Goal: Task Accomplishment & Management: Complete application form

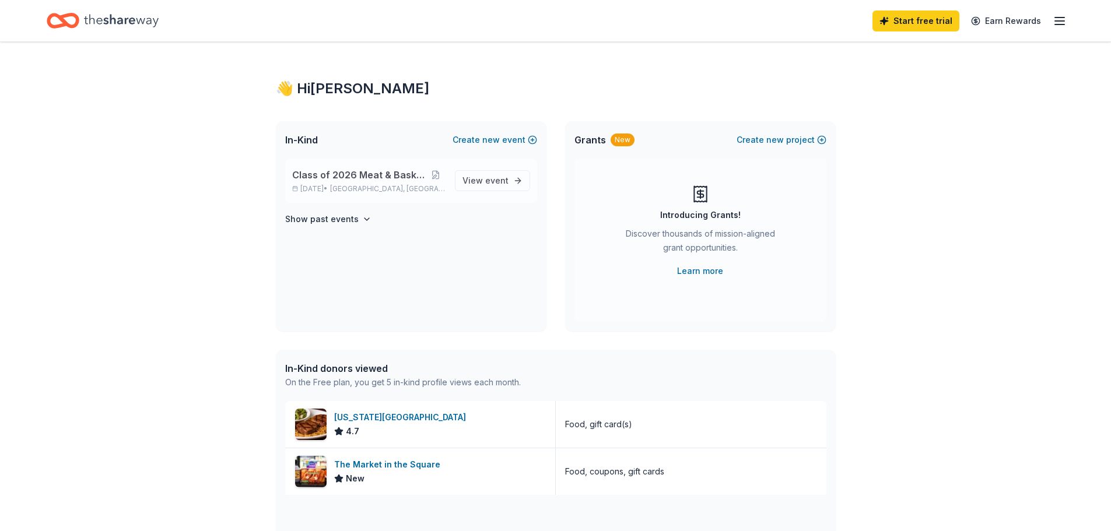
click at [390, 197] on div "Class of 2026 Meat & Basket Raffle Nov 21, 2025 • Lockport, NY View event" at bounding box center [411, 181] width 252 height 44
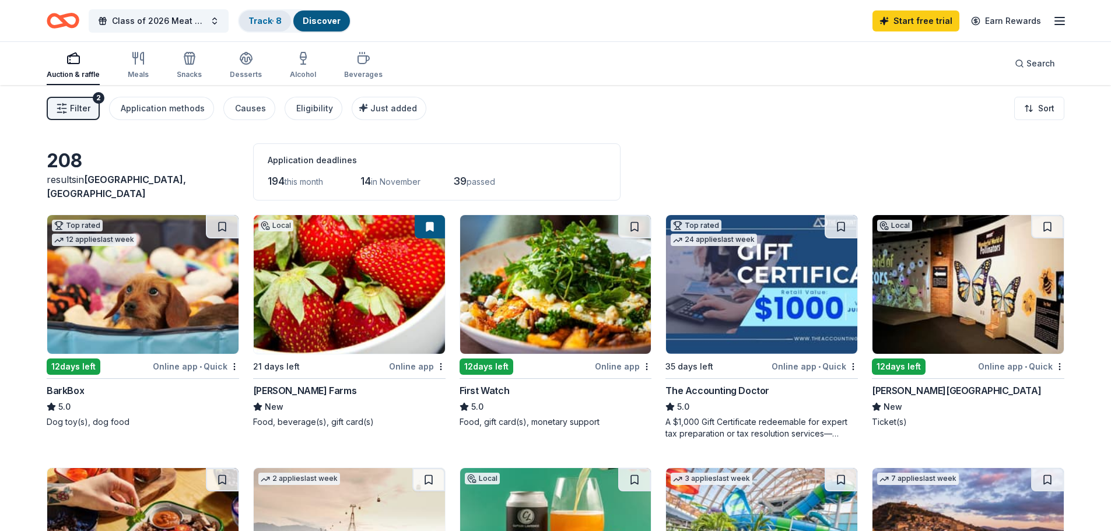
click at [278, 22] on link "Track · 8" at bounding box center [264, 21] width 33 height 10
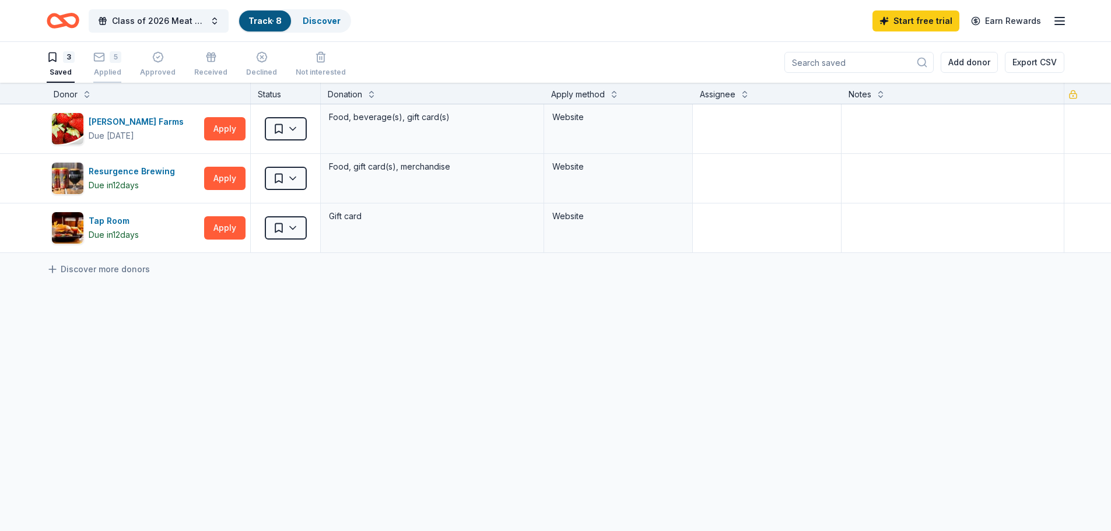
click at [115, 76] on div "Applied" at bounding box center [107, 72] width 28 height 9
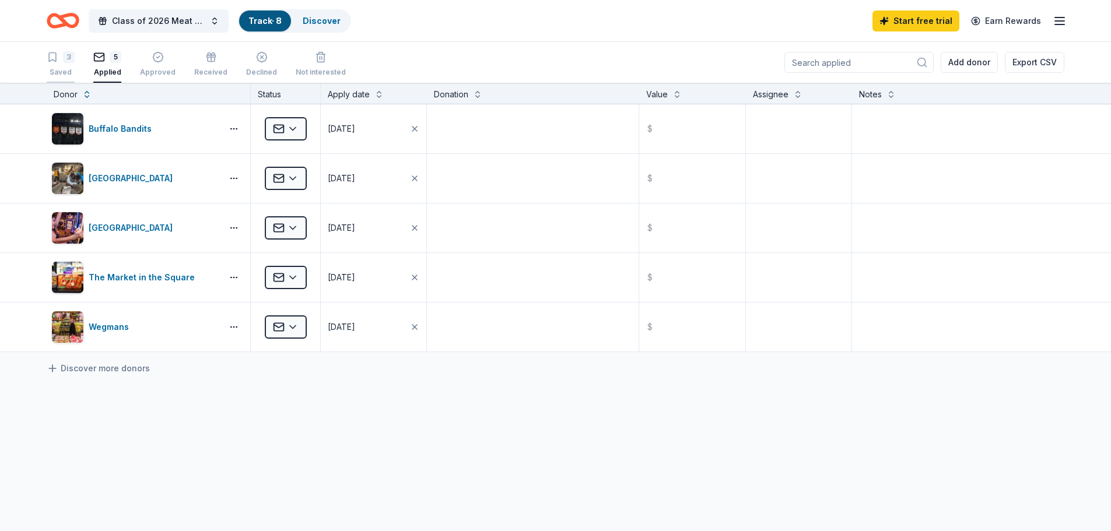
click at [51, 68] on div "Saved" at bounding box center [61, 72] width 28 height 9
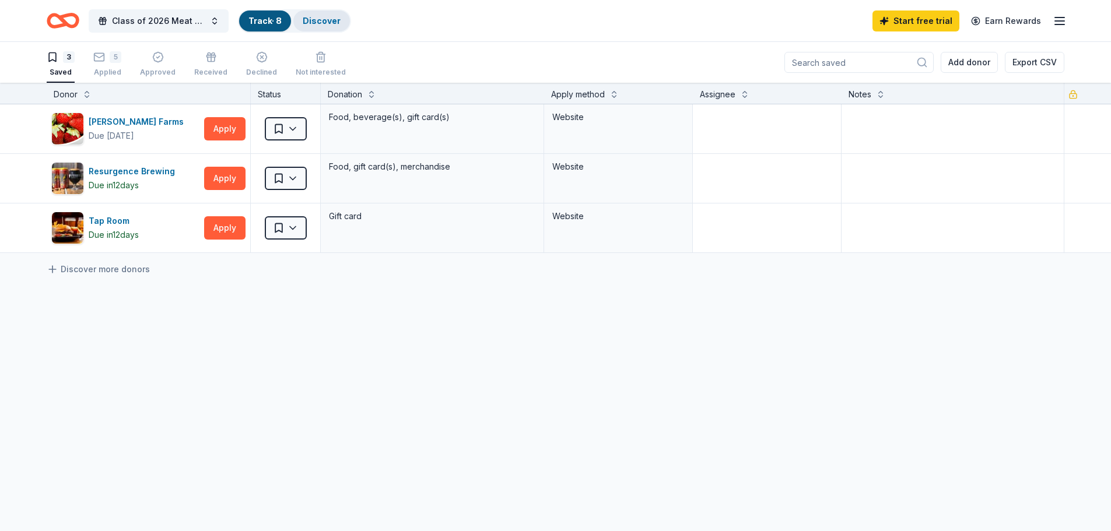
click at [337, 24] on link "Discover" at bounding box center [322, 21] width 38 height 10
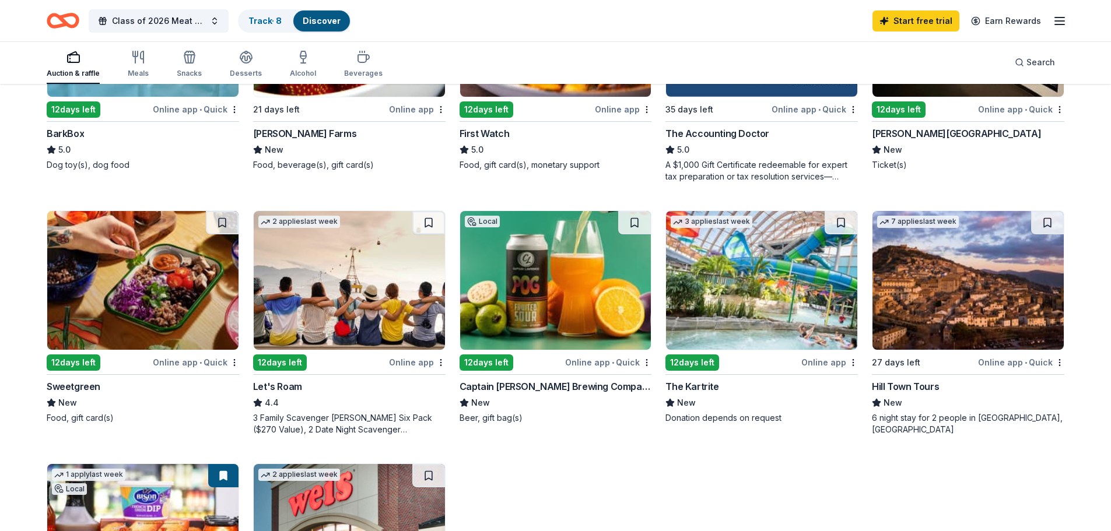
scroll to position [490, 0]
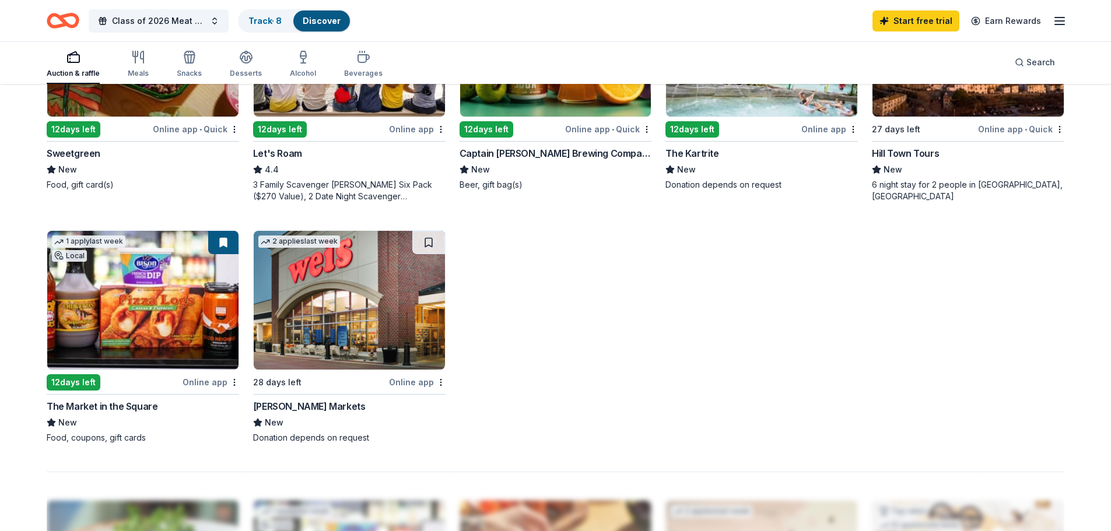
click at [149, 72] on div "Auction & raffle Meals Snacks Desserts Alcohol Beverages" at bounding box center [215, 64] width 336 height 38
click at [143, 71] on div "Meals" at bounding box center [138, 73] width 21 height 9
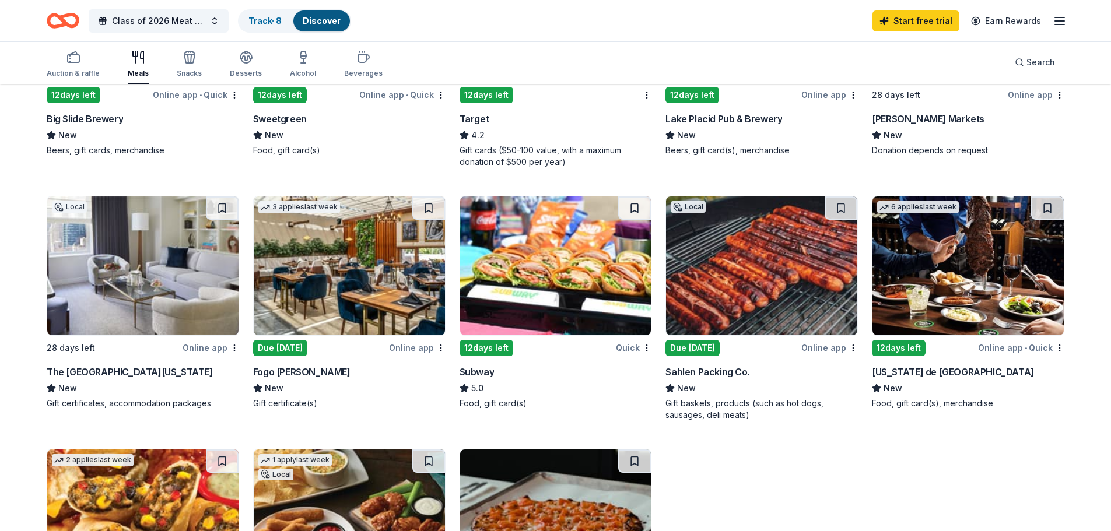
scroll to position [408, 0]
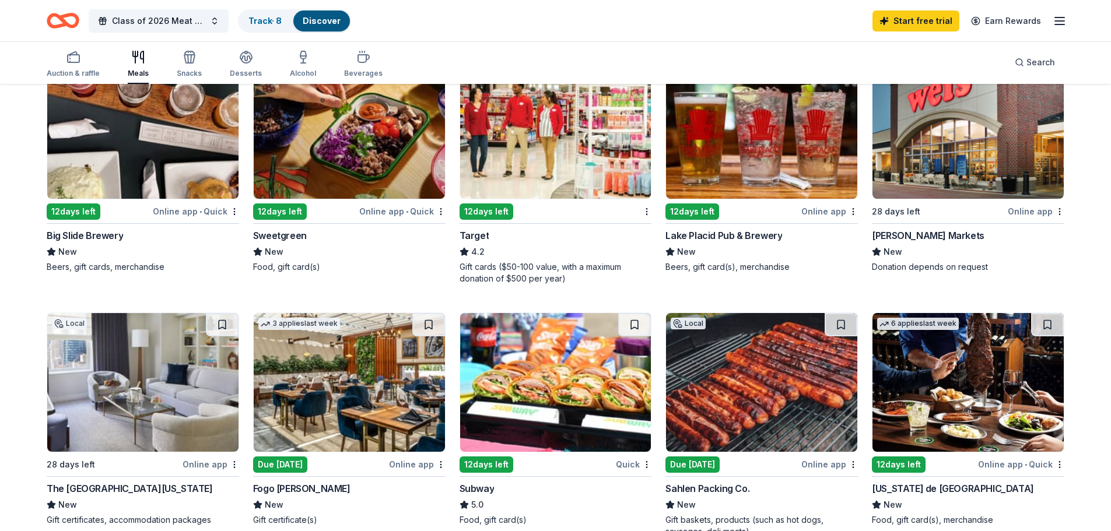
click at [496, 243] on div "Target 4.2 Gift cards ($50-100 value, with a maximum donation of $500 per year)" at bounding box center [556, 257] width 192 height 56
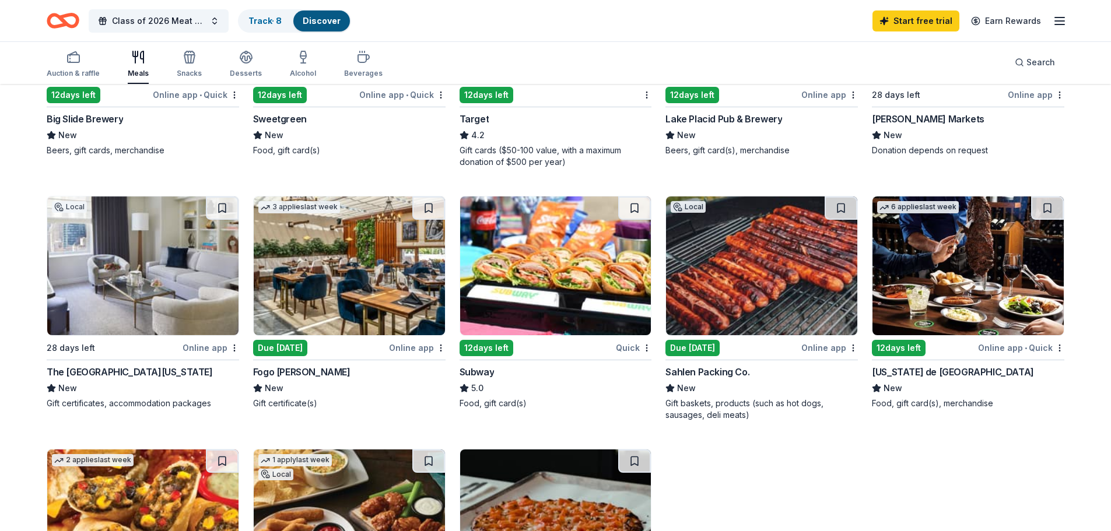
scroll to position [642, 0]
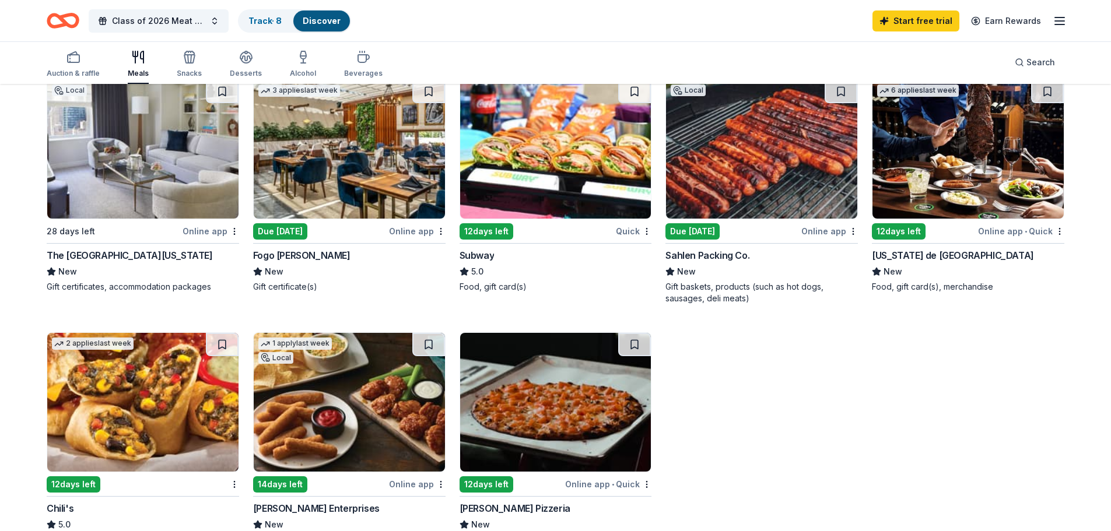
click at [486, 264] on div "Subway 5.0 Food, gift card(s)" at bounding box center [556, 270] width 192 height 44
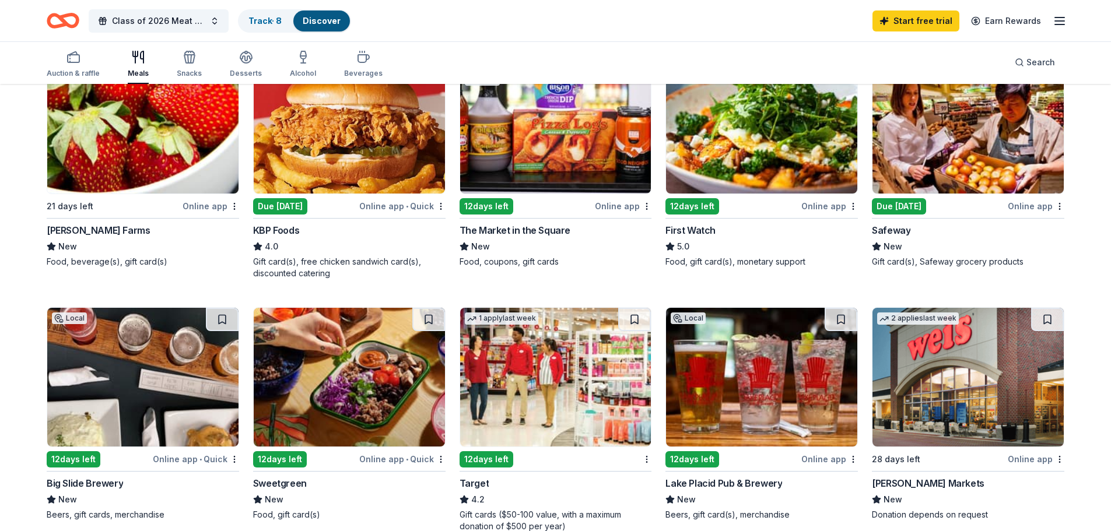
scroll to position [102, 0]
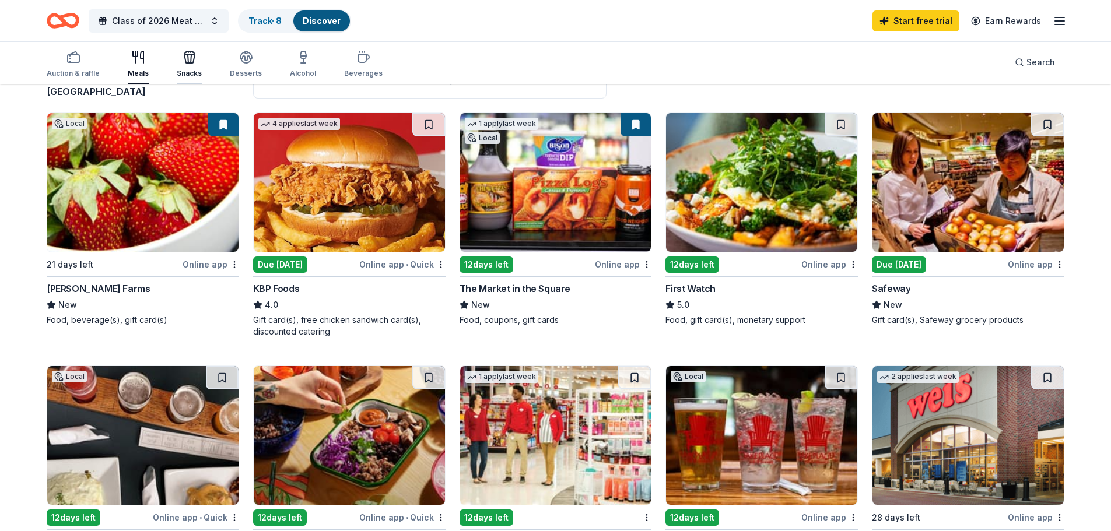
click at [199, 73] on div "Snacks" at bounding box center [189, 73] width 25 height 9
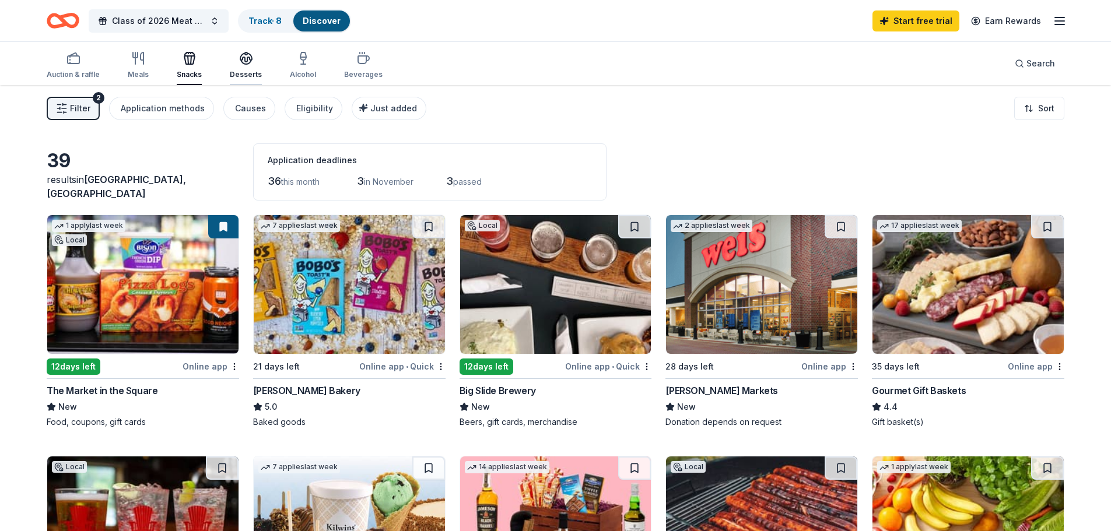
click at [246, 62] on icon "button" at bounding box center [246, 58] width 14 height 14
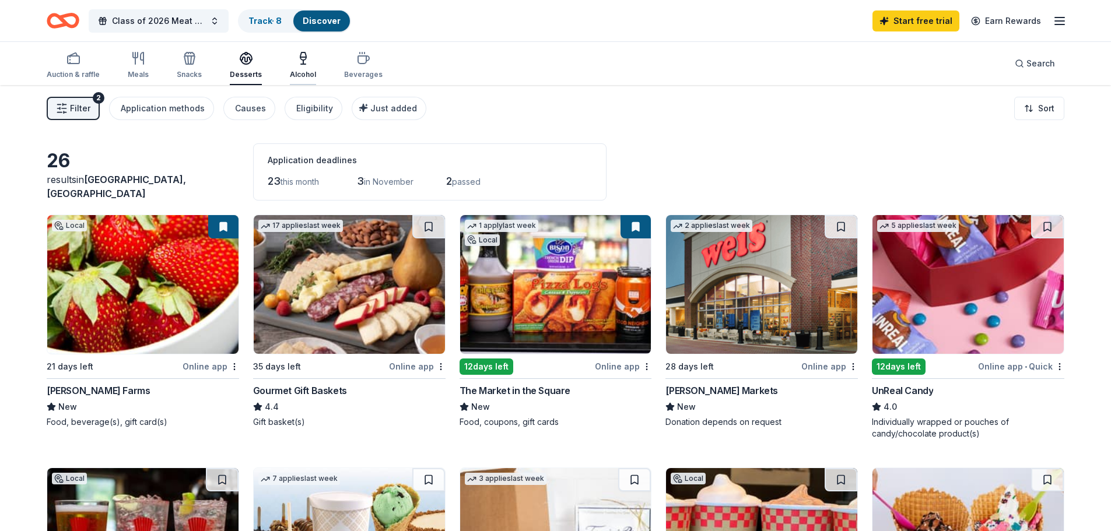
click at [301, 64] on icon "button" at bounding box center [303, 64] width 5 height 0
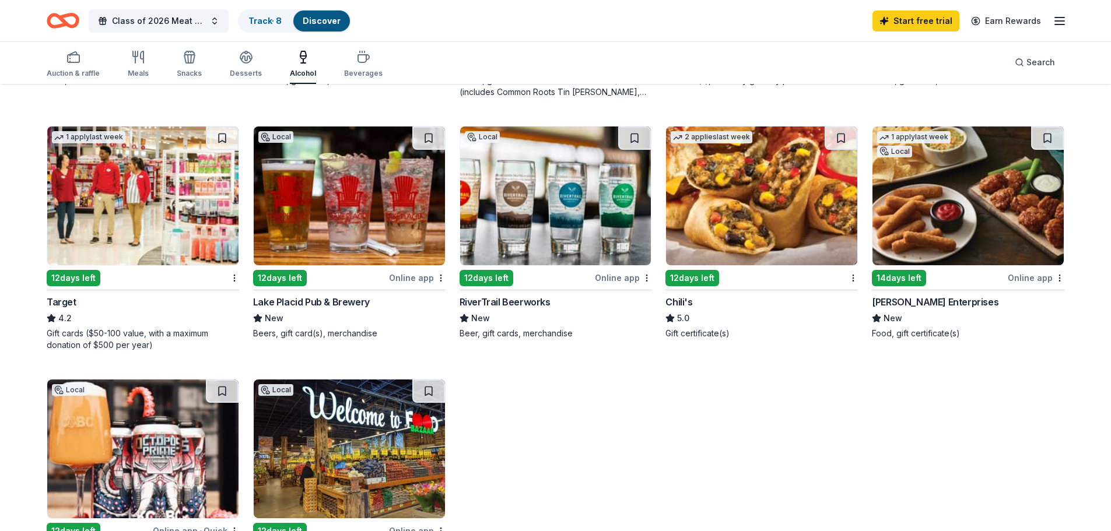
scroll to position [642, 0]
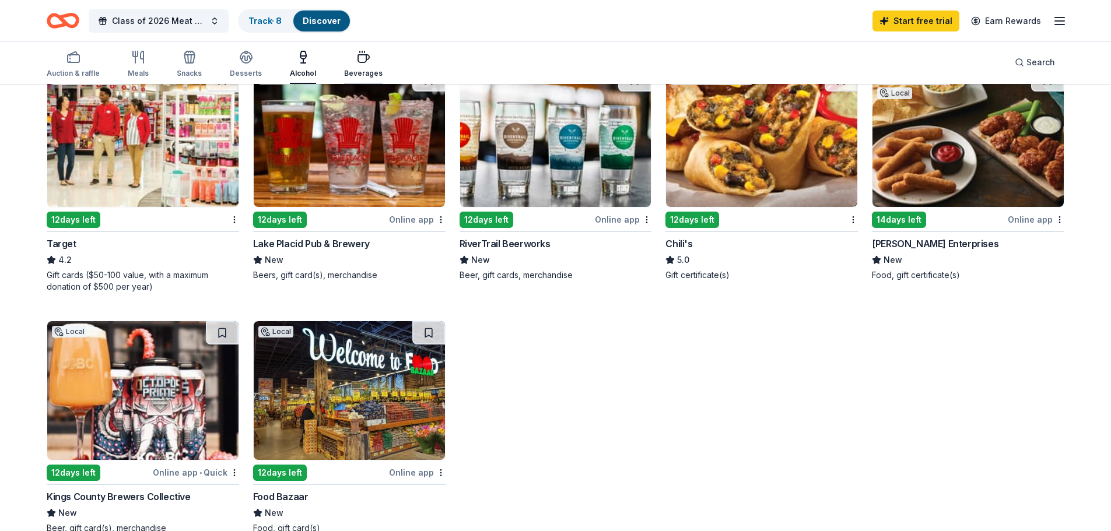
click at [356, 69] on div "Beverages" at bounding box center [363, 73] width 38 height 9
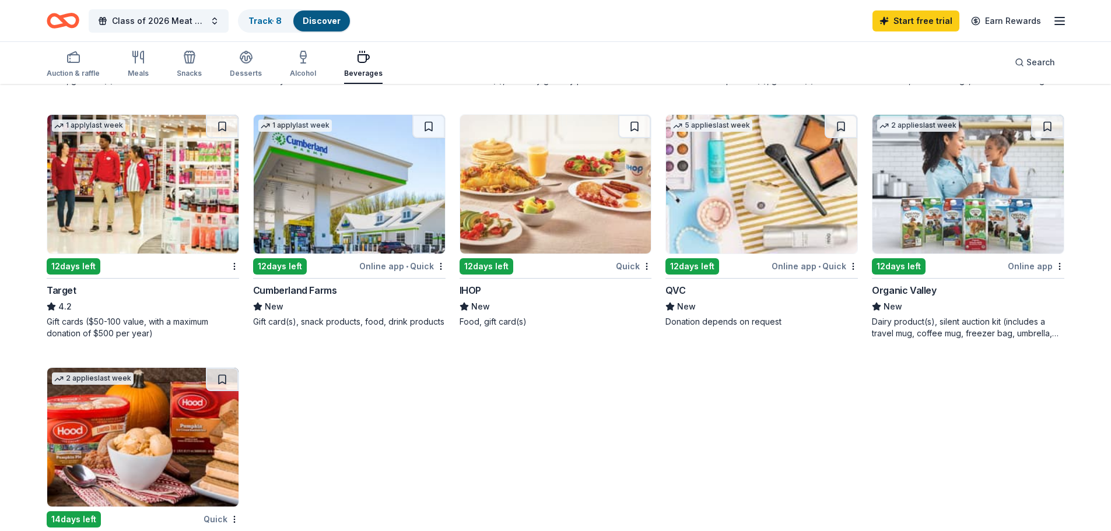
scroll to position [642, 0]
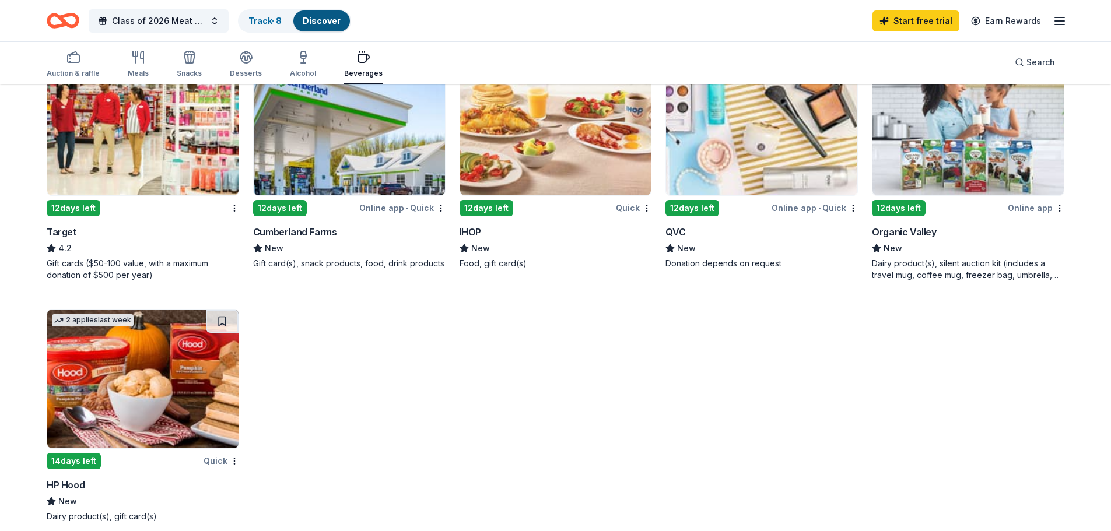
click at [549, 154] on img at bounding box center [555, 126] width 191 height 139
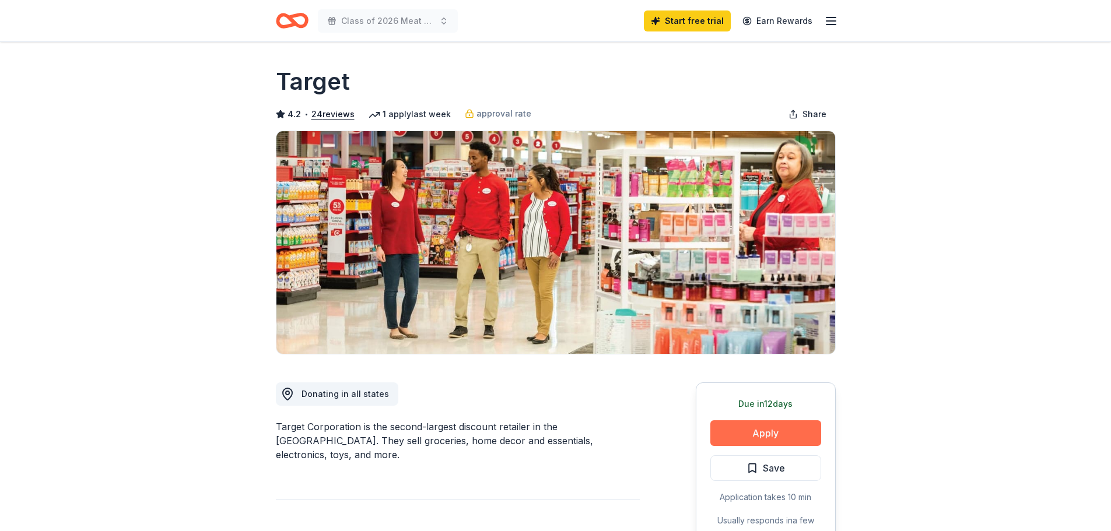
click at [769, 439] on button "Apply" at bounding box center [765, 433] width 111 height 26
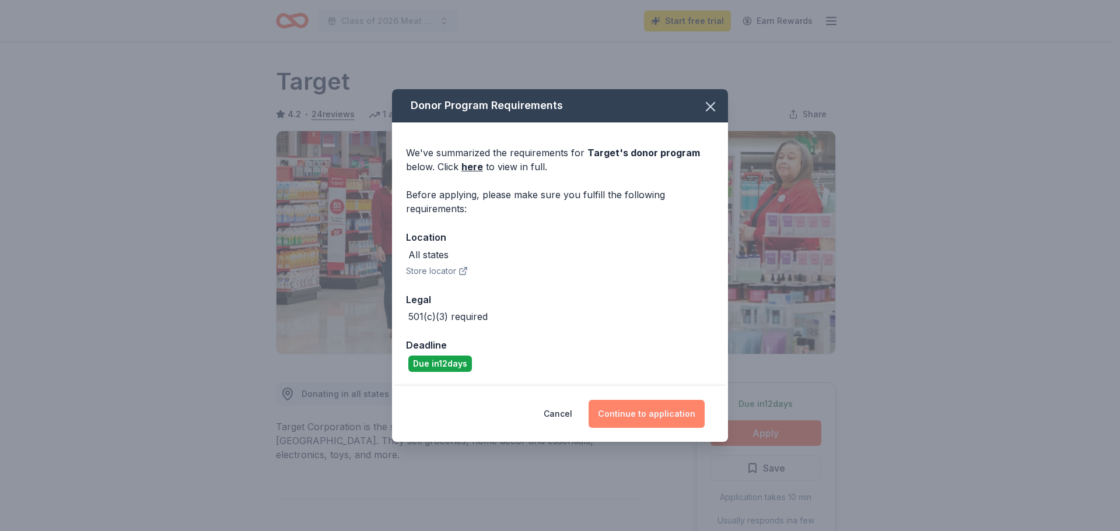
click at [633, 416] on button "Continue to application" at bounding box center [646, 414] width 116 height 28
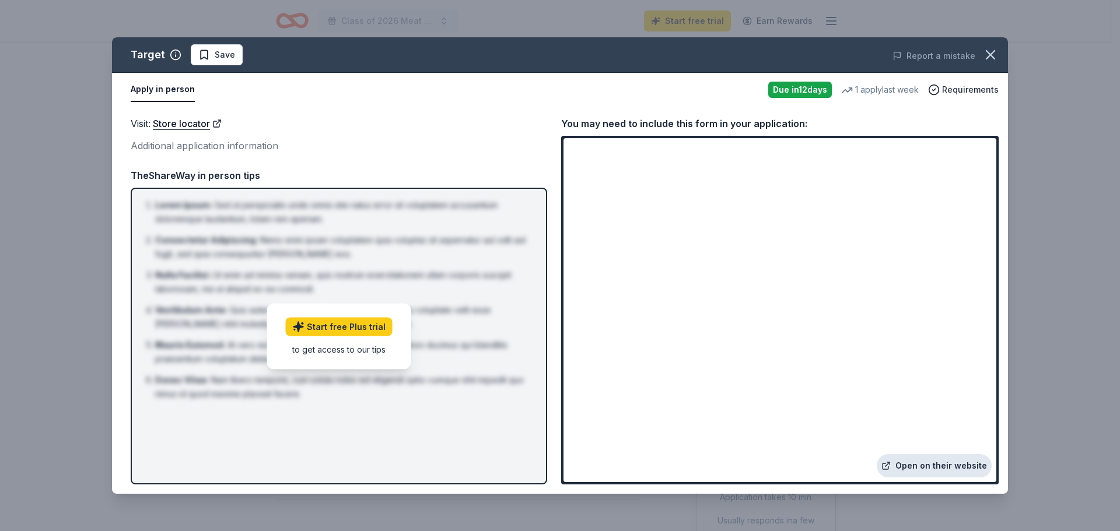
click at [945, 461] on link "Open on their website" at bounding box center [934, 465] width 115 height 23
click at [985, 56] on icon "button" at bounding box center [990, 55] width 16 height 16
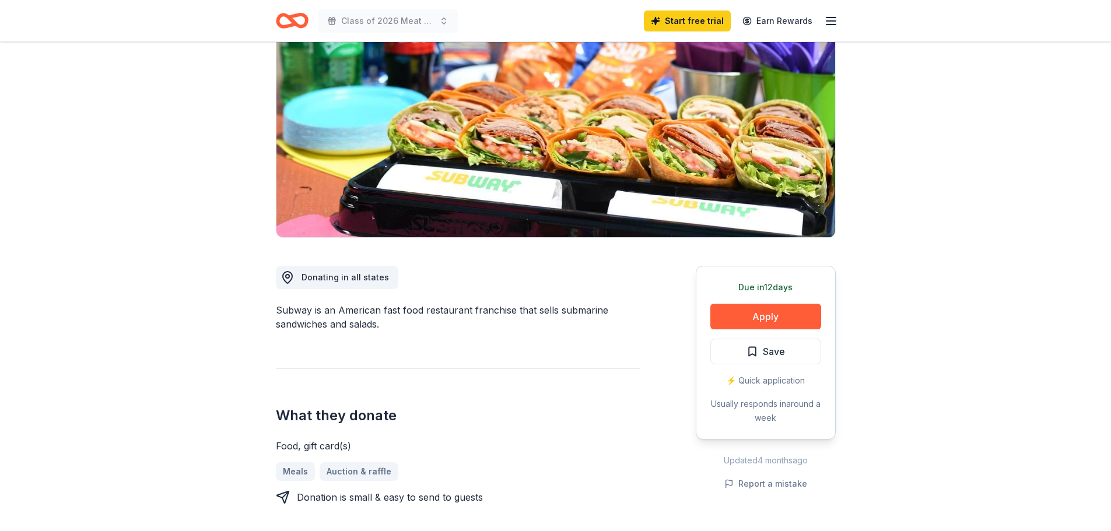
scroll to position [175, 0]
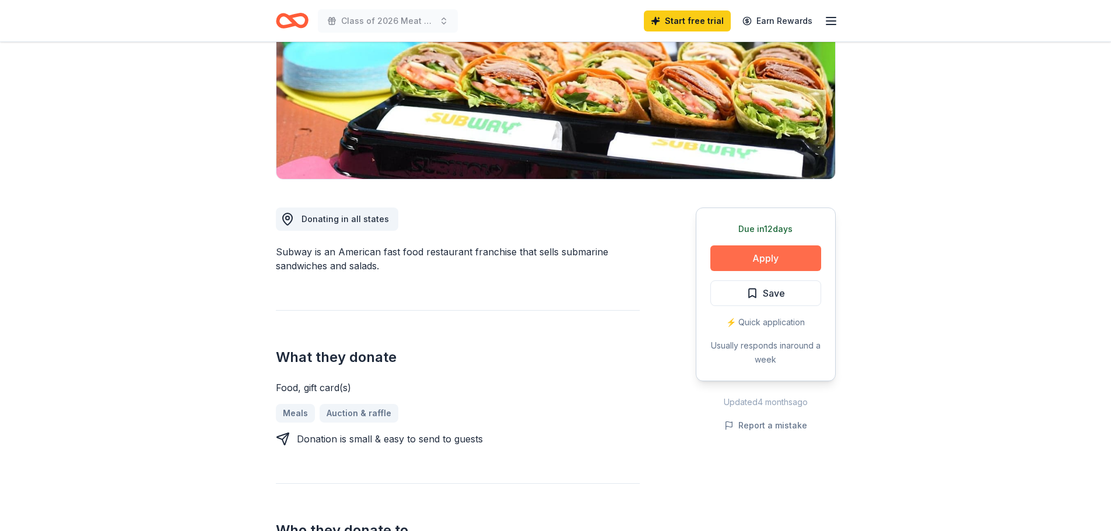
click at [741, 260] on button "Apply" at bounding box center [765, 259] width 111 height 26
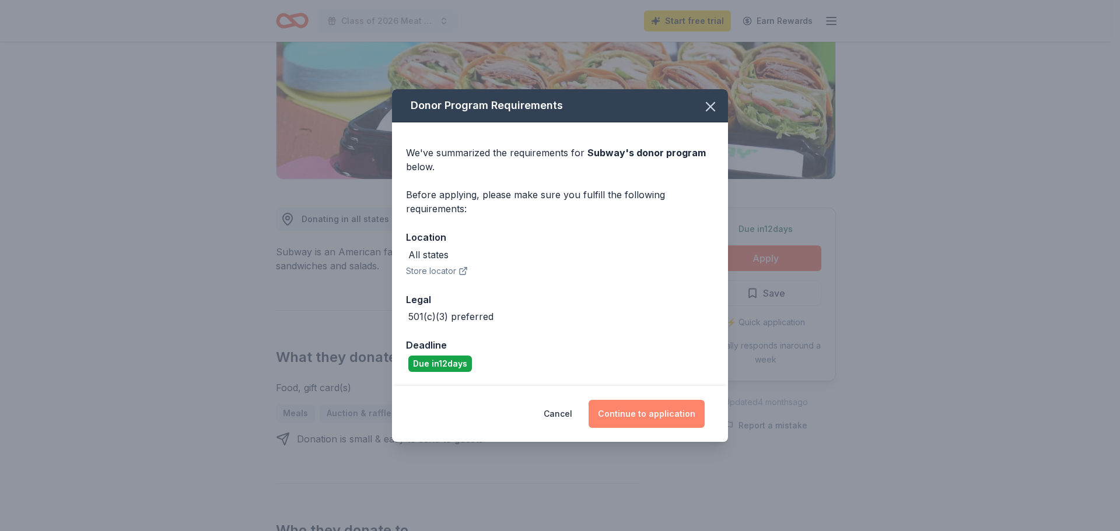
click at [642, 422] on button "Continue to application" at bounding box center [646, 414] width 116 height 28
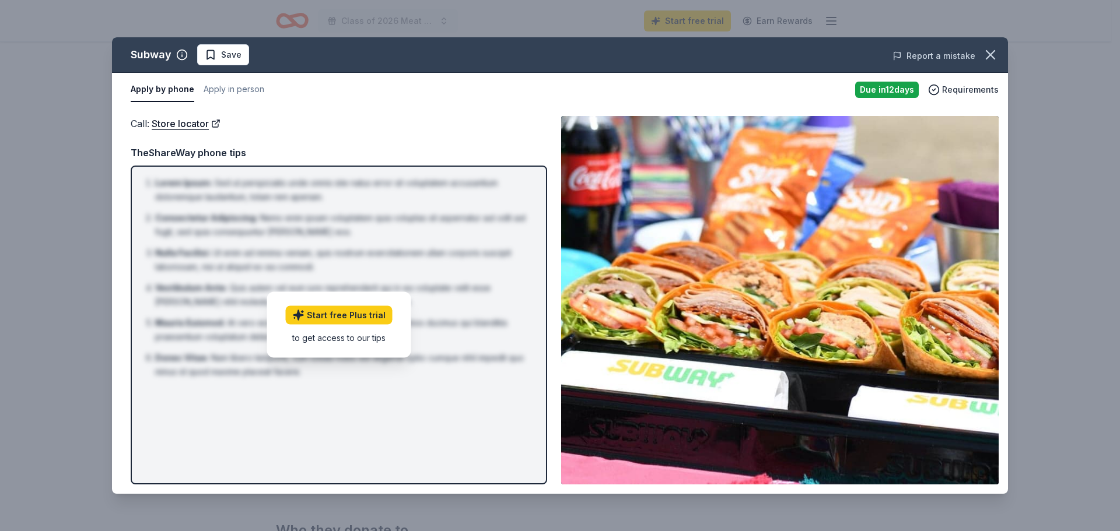
drag, startPoint x: 990, startPoint y: 56, endPoint x: 959, endPoint y: 57, distance: 30.9
click at [990, 56] on icon "button" at bounding box center [990, 55] width 16 height 16
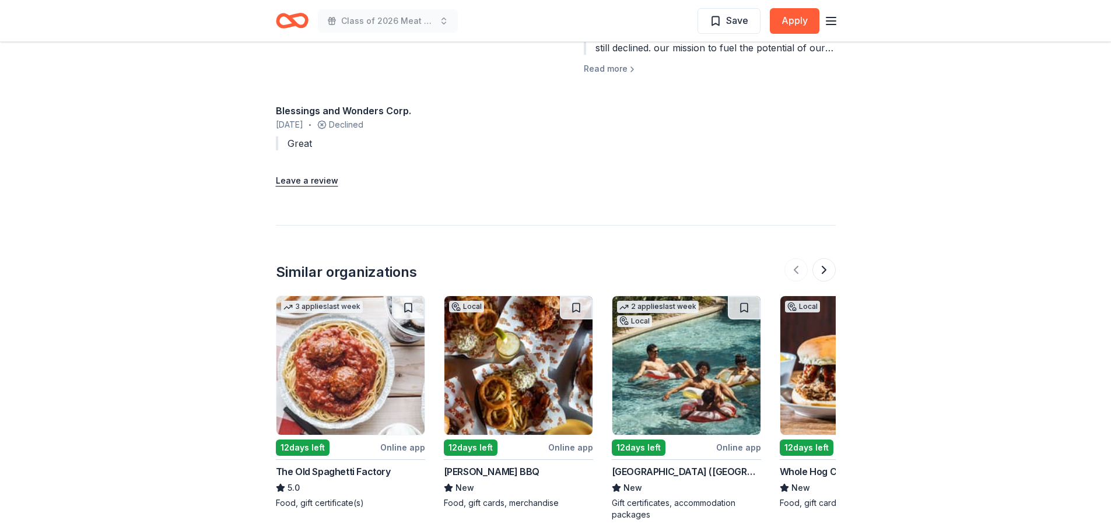
scroll to position [1315, 0]
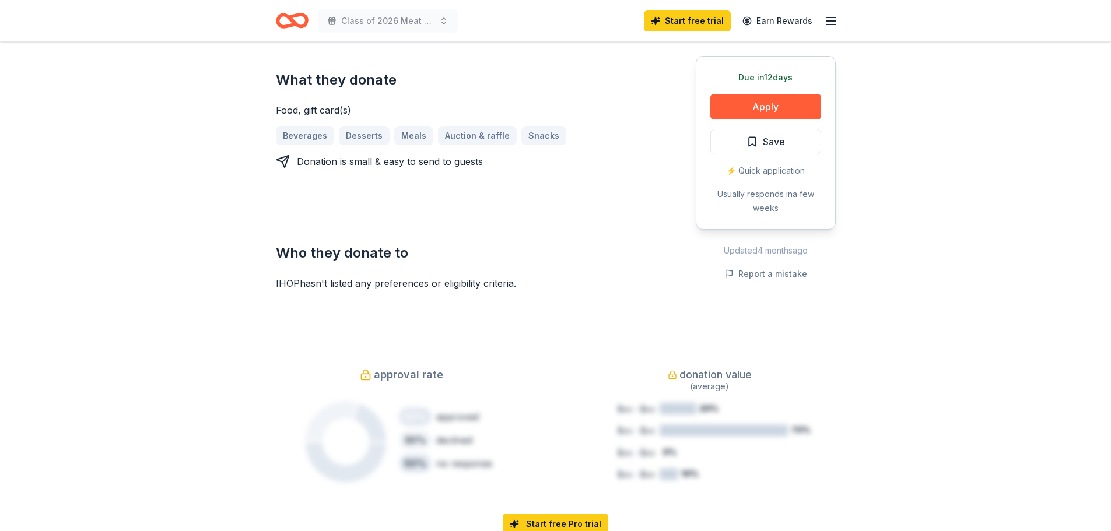
scroll to position [525, 0]
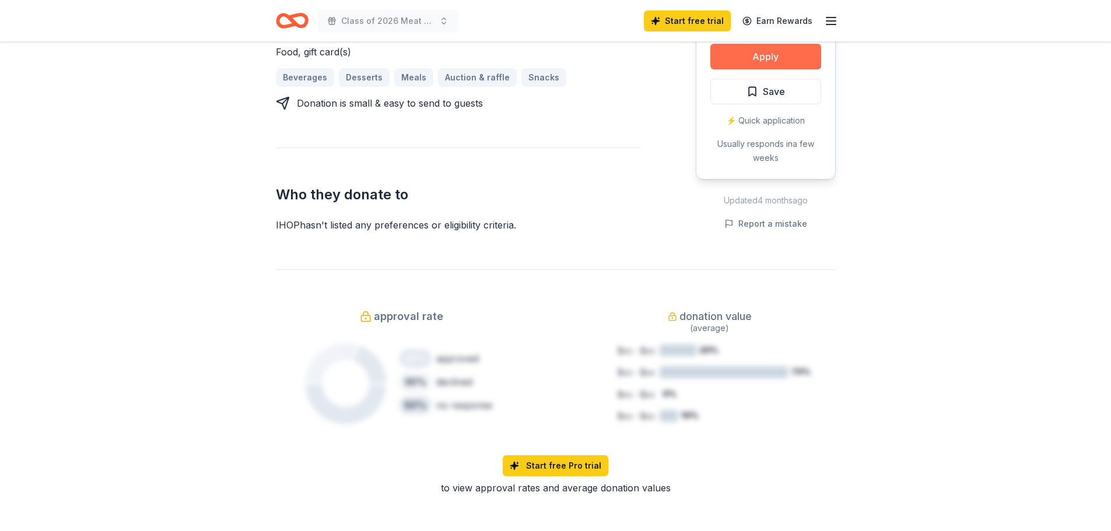
click at [731, 65] on button "Apply" at bounding box center [765, 57] width 111 height 26
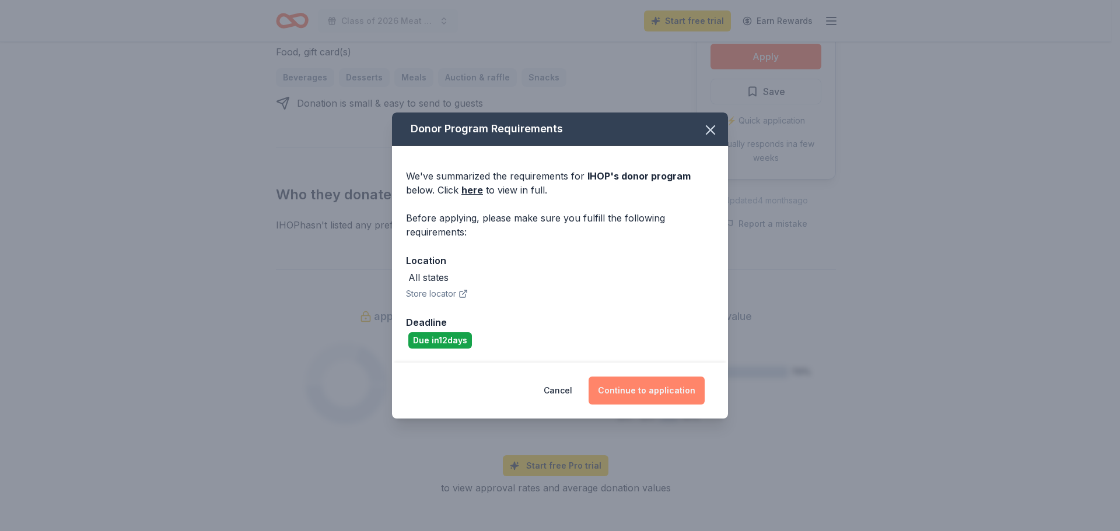
click at [650, 389] on button "Continue to application" at bounding box center [646, 391] width 116 height 28
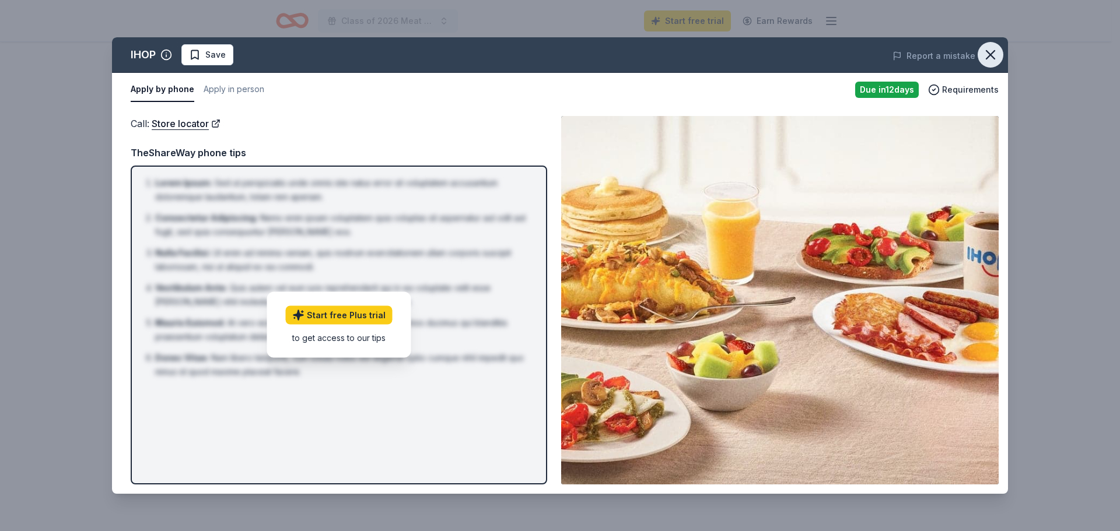
click at [996, 51] on icon "button" at bounding box center [990, 55] width 16 height 16
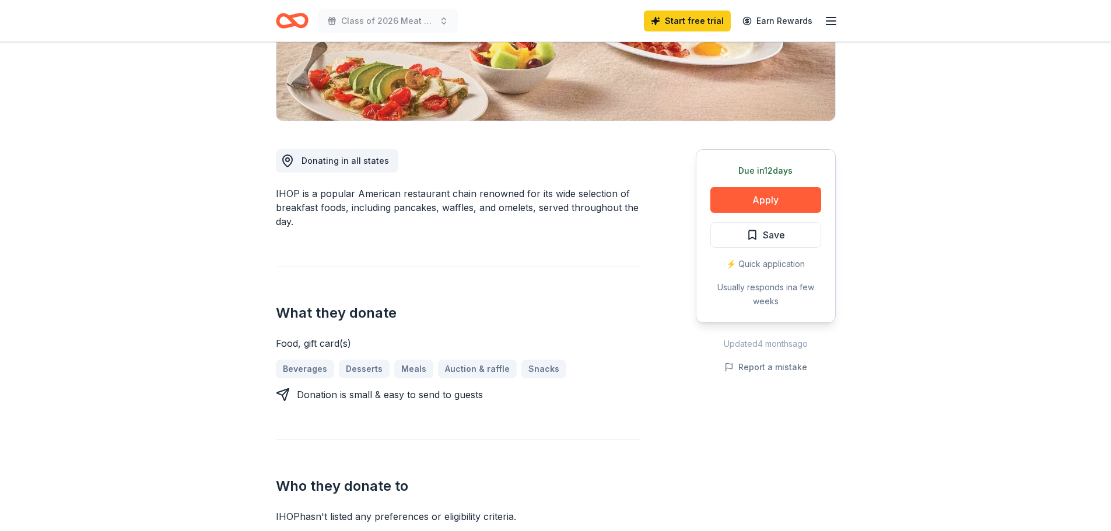
scroll to position [0, 0]
